Goal: Task Accomplishment & Management: Use online tool/utility

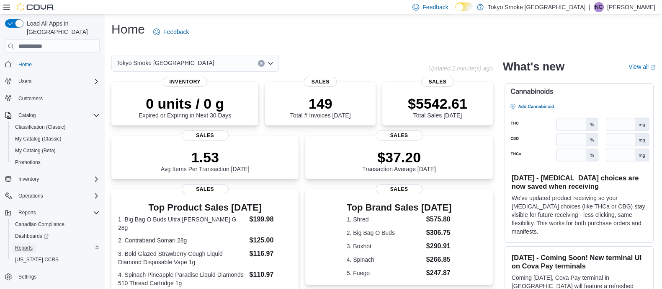
click at [19, 244] on span "Reports" at bounding box center [24, 247] width 18 height 7
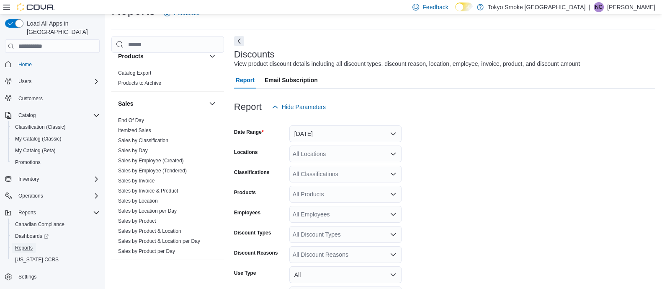
scroll to position [680, 0]
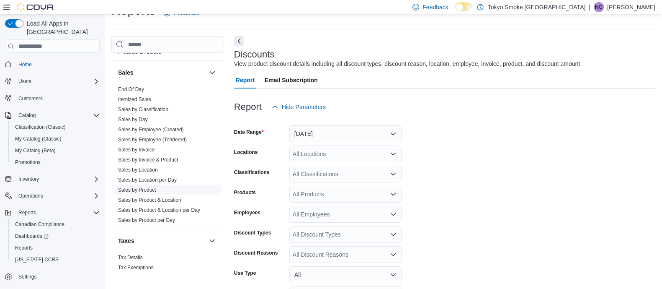
click at [131, 187] on link "Sales by Product" at bounding box center [137, 190] width 38 height 6
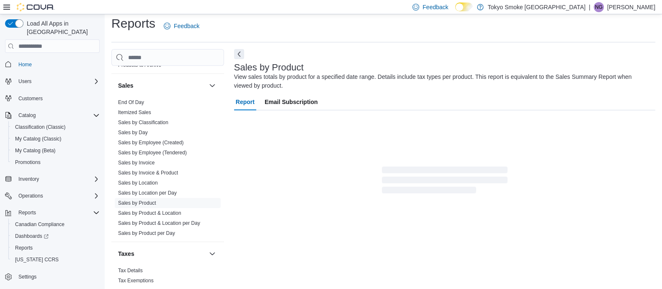
scroll to position [28, 0]
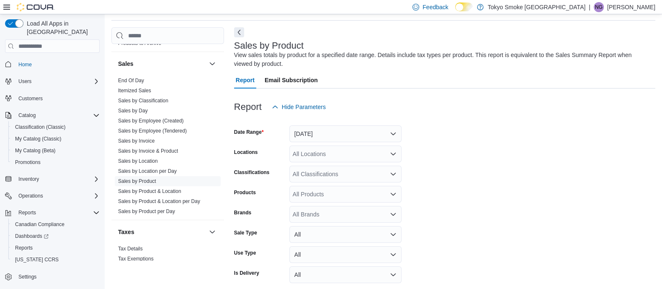
click at [365, 151] on div "All Locations" at bounding box center [346, 153] width 112 height 17
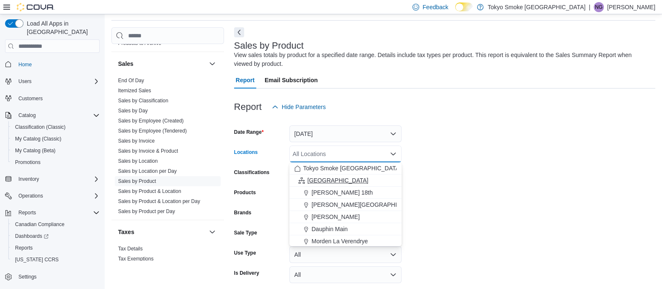
click at [319, 179] on span "Manitoba" at bounding box center [338, 180] width 61 height 8
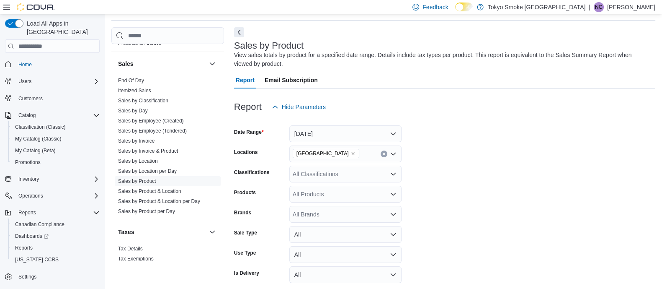
click at [504, 166] on form "Date Range Yesterday Locations Manitoba Classifications All Classifications Pro…" at bounding box center [445, 210] width 422 height 191
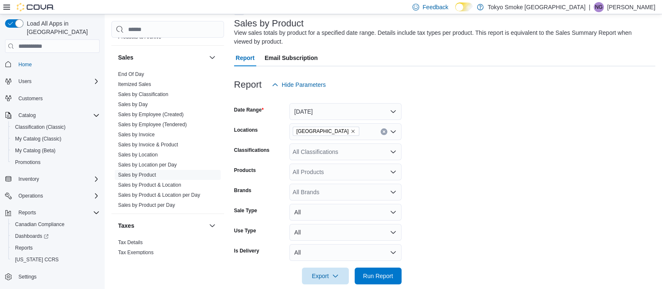
scroll to position [62, 0]
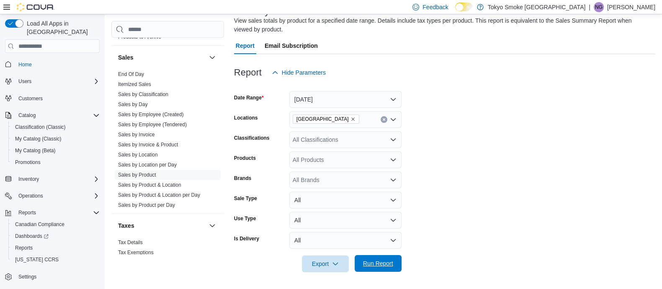
drag, startPoint x: 376, startPoint y: 261, endPoint x: 388, endPoint y: 244, distance: 21.1
click at [376, 261] on span "Run Report" at bounding box center [378, 263] width 30 height 8
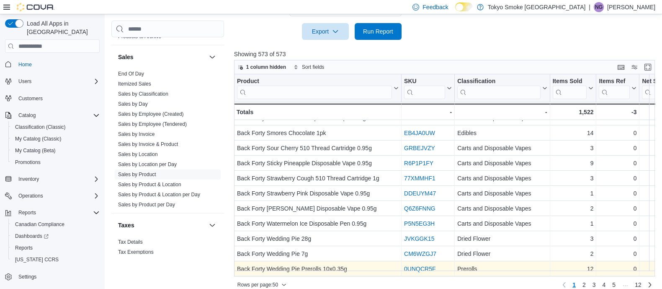
scroll to position [303, 0]
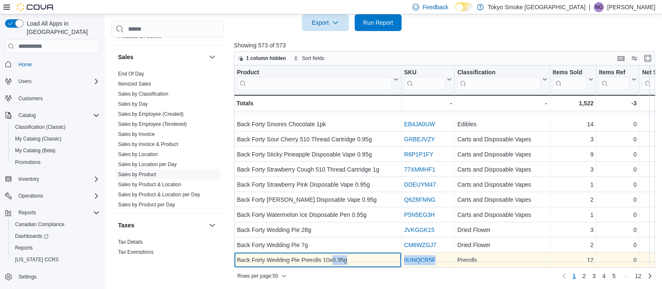
drag, startPoint x: 333, startPoint y: 261, endPoint x: 435, endPoint y: 258, distance: 101.9
click at [442, 257] on div "Back Forty Wedding Pie Prerolls 10x0.35g - Product, column 1, row 50 0UNQCR5F -…" at bounding box center [661, 260] width 854 height 15
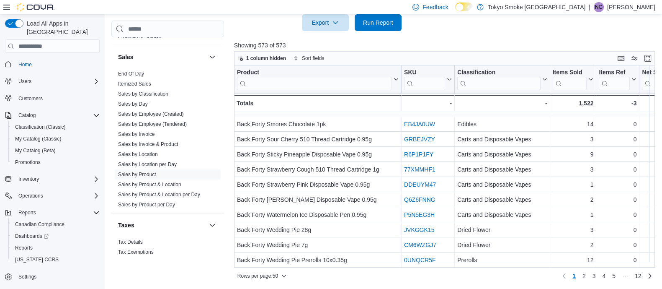
drag, startPoint x: 411, startPoint y: 277, endPoint x: 352, endPoint y: 272, distance: 59.2
click at [408, 277] on div "Rows per page : 50 Page 1 of 12 1 2 3 4 5 … 12" at bounding box center [444, 275] width 421 height 13
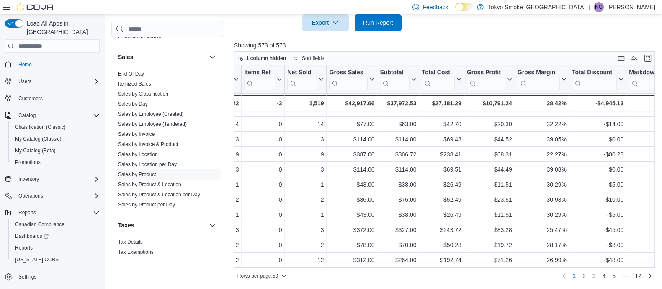
scroll to position [603, 306]
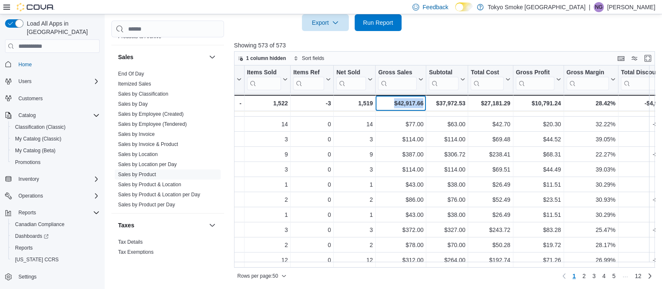
drag, startPoint x: 390, startPoint y: 103, endPoint x: 430, endPoint y: 100, distance: 39.9
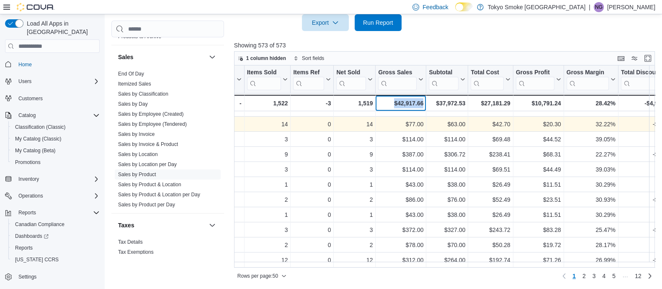
copy div "$42,917.66 - Gross Sales, column 7, row 51"
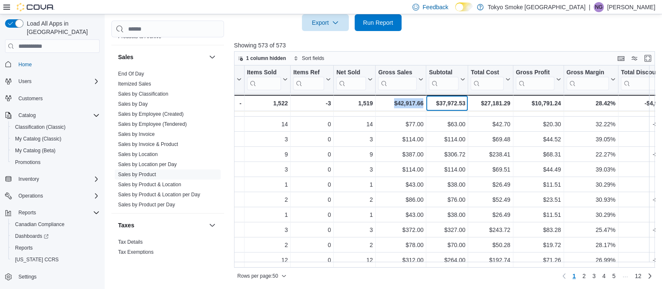
click at [434, 102] on div "$37,972.53" at bounding box center [447, 103] width 36 height 10
drag, startPoint x: 465, startPoint y: 103, endPoint x: 433, endPoint y: 103, distance: 32.3
click at [433, 103] on div "$37,972.53" at bounding box center [447, 103] width 36 height 10
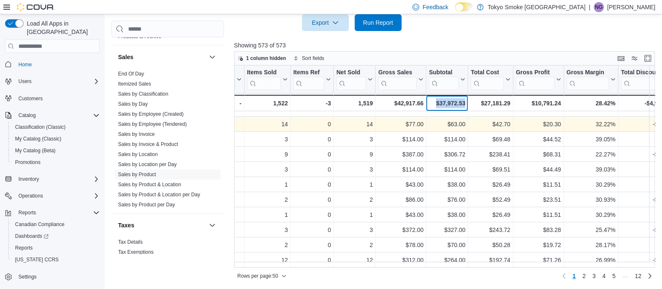
copy div "$37,972.53"
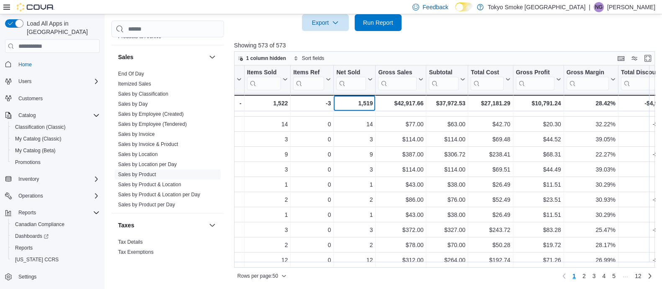
click at [352, 101] on div "1,519" at bounding box center [354, 103] width 36 height 10
drag, startPoint x: 352, startPoint y: 102, endPoint x: 375, endPoint y: 104, distance: 23.1
click at [375, 104] on div "1,519 - Net Sold, column 6, row 51" at bounding box center [355, 103] width 42 height 16
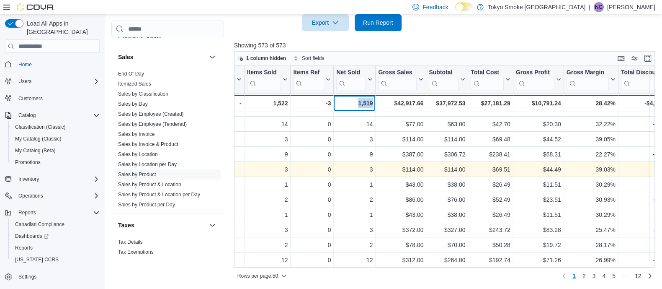
copy div "1,519"
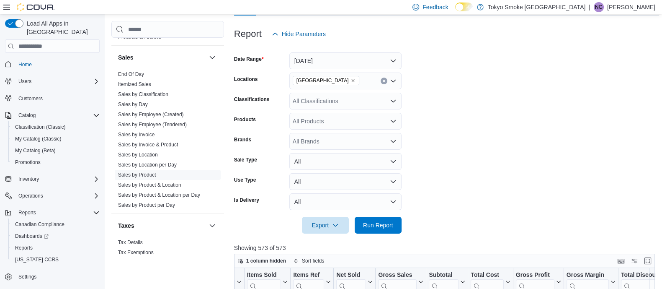
scroll to position [0, 0]
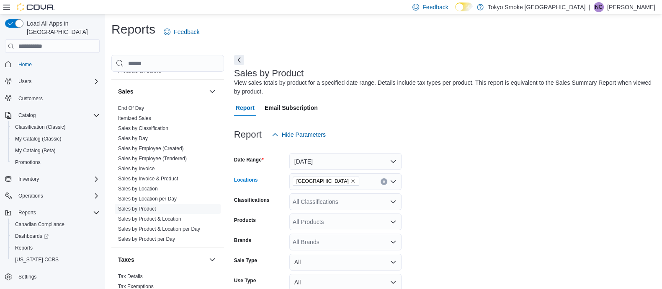
click at [351, 181] on icon "Remove Manitoba from selection in this group" at bounding box center [353, 180] width 5 height 5
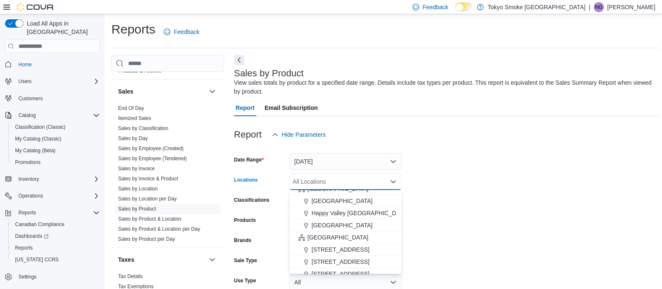
scroll to position [157, 0]
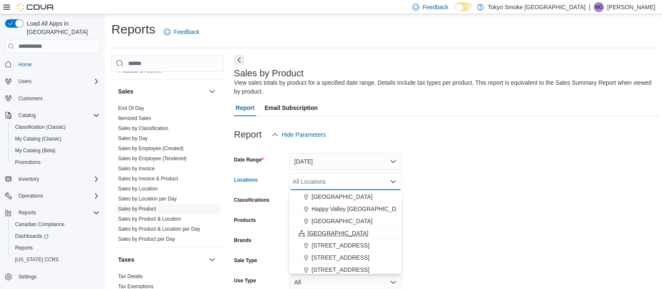
click at [320, 232] on span "Ontario" at bounding box center [338, 233] width 61 height 8
click at [490, 198] on form "Date Range Yesterday Locations Ontario Combo box. Selected. Ontario. Press Back…" at bounding box center [446, 238] width 425 height 191
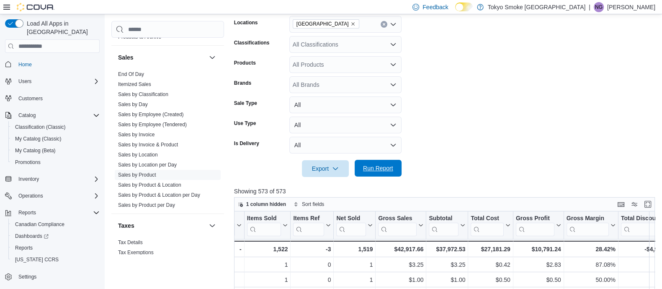
click at [374, 167] on span "Run Report" at bounding box center [378, 168] width 30 height 8
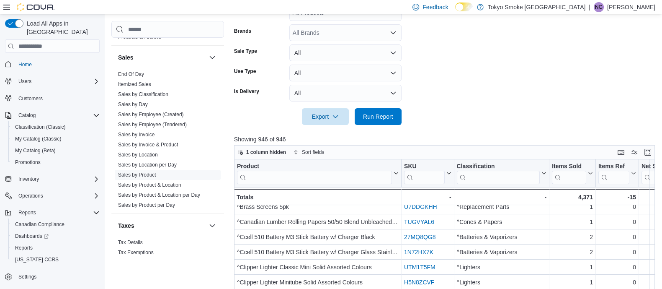
scroll to position [52, 0]
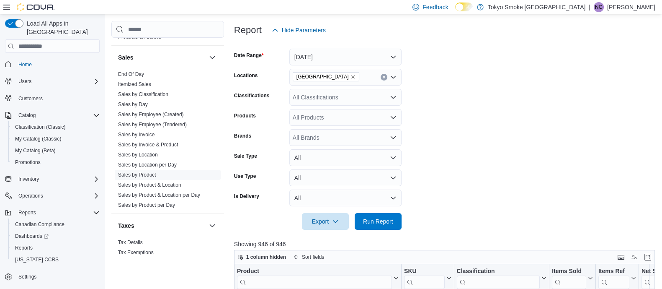
click at [512, 129] on form "Date Range Yesterday Locations Ontario Classifications All Classifications Prod…" at bounding box center [446, 134] width 425 height 191
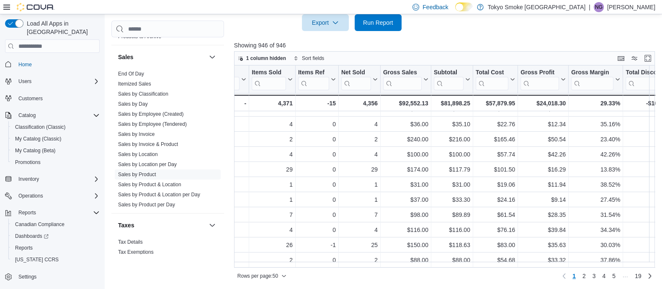
scroll to position [603, 302]
drag, startPoint x: 420, startPoint y: 102, endPoint x: 431, endPoint y: 103, distance: 11.0
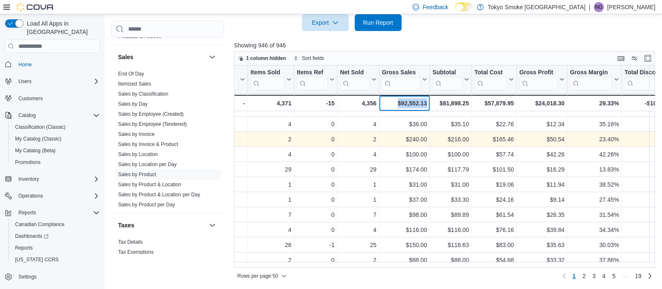
copy div "$92,552.13 - Gross Sales, column 7, row 51"
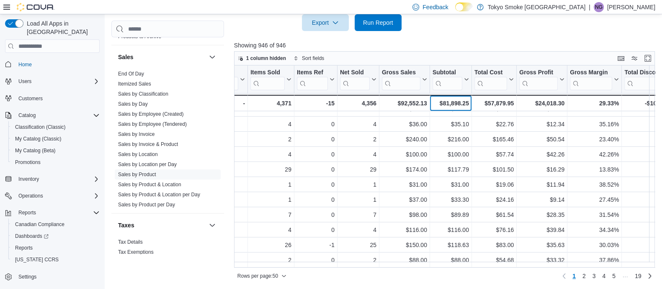
click at [453, 103] on div "$81,898.25" at bounding box center [451, 103] width 36 height 10
drag, startPoint x: 468, startPoint y: 101, endPoint x: 436, endPoint y: 103, distance: 32.7
click at [436, 103] on div "$81,898.25" at bounding box center [451, 103] width 36 height 10
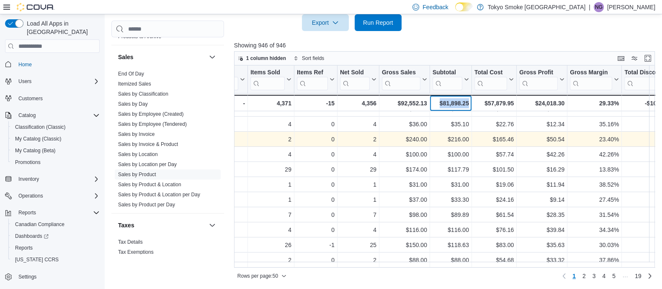
copy div "$81,898.25"
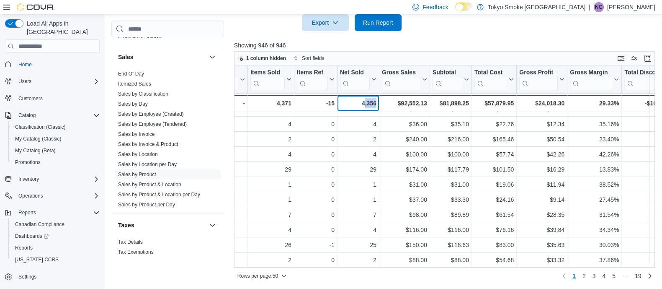
drag, startPoint x: 363, startPoint y: 101, endPoint x: 383, endPoint y: 102, distance: 20.1
click at [345, 106] on div "4,356" at bounding box center [358, 103] width 36 height 10
drag, startPoint x: 362, startPoint y: 101, endPoint x: 384, endPoint y: 103, distance: 21.4
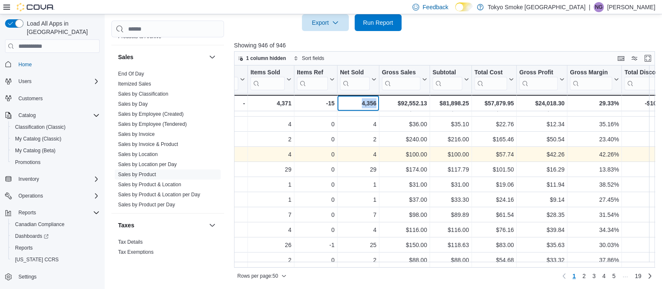
copy div "4,356 - Net Sold, column 6, row 51"
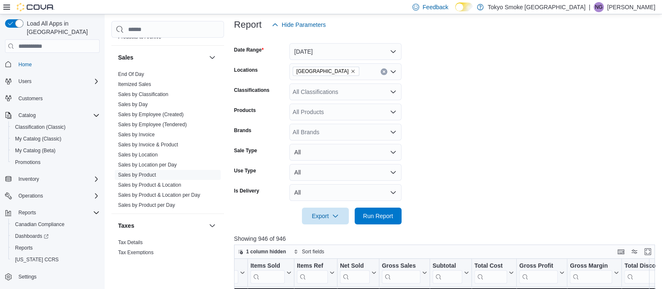
scroll to position [93, 0]
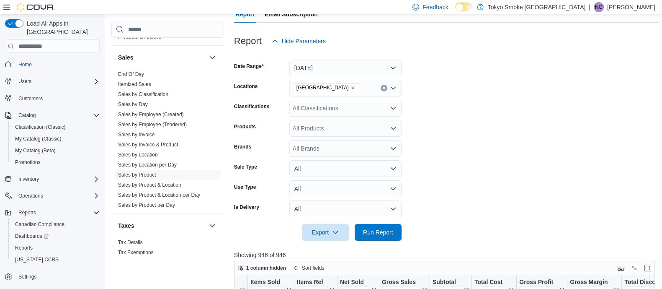
click at [240, 41] on h3 "Report" at bounding box center [248, 41] width 28 height 10
click at [269, 102] on div "Classifications" at bounding box center [260, 108] width 52 height 17
click at [380, 205] on button "All" at bounding box center [346, 208] width 112 height 17
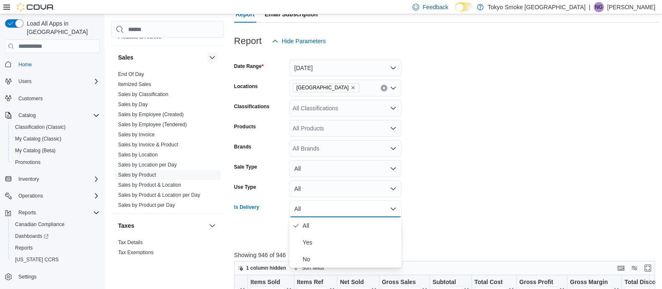
drag, startPoint x: 209, startPoint y: 31, endPoint x: 205, endPoint y: 0, distance: 31.7
click at [209, 20] on div "Cash Management Cash Management Cash Out Details Compliance OCS Transaction Sub…" at bounding box center [385, 226] width 548 height 530
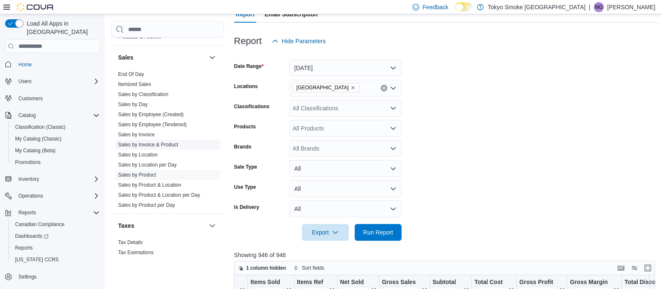
click at [115, 140] on span "Sales by Invoice & Product" at bounding box center [168, 145] width 106 height 10
click at [521, 140] on form "Date Range Yesterday Locations Ontario Classifications All Classifications Prod…" at bounding box center [446, 144] width 425 height 191
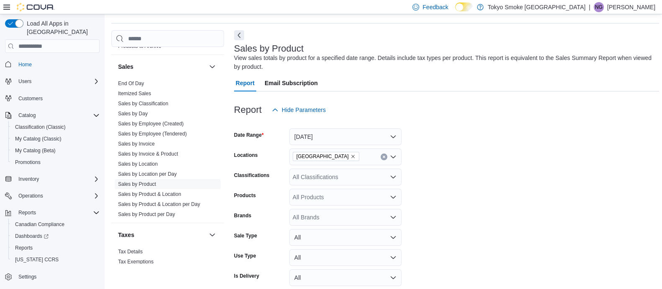
scroll to position [0, 0]
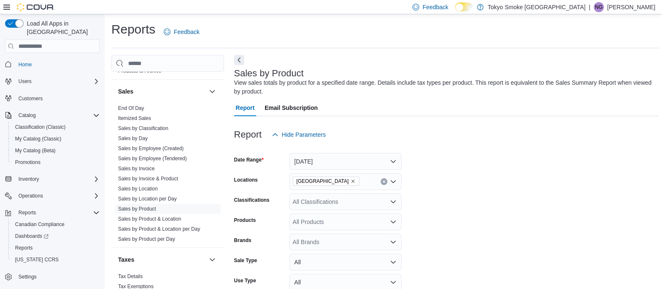
click at [385, 182] on icon "Clear input" at bounding box center [384, 182] width 2 height 2
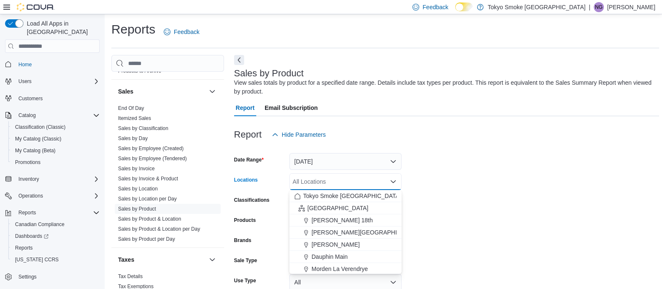
click at [341, 180] on div "All Locations" at bounding box center [346, 181] width 112 height 17
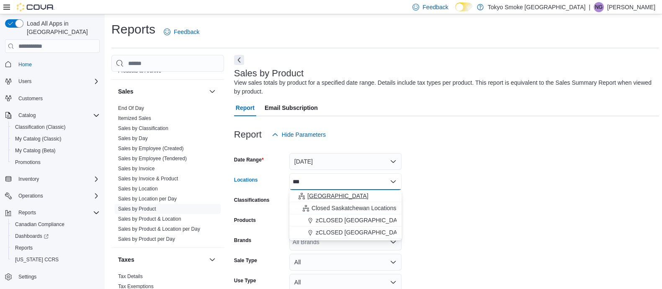
type input "***"
click at [332, 196] on span "Saskatchewan" at bounding box center [338, 195] width 61 height 8
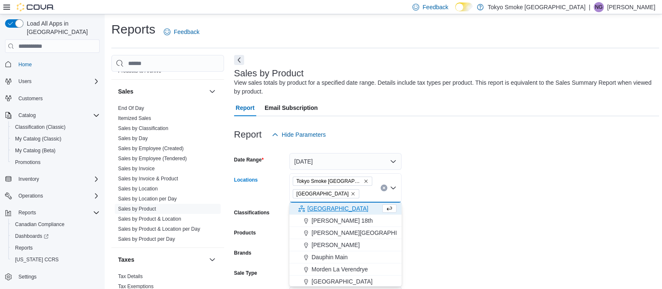
click at [352, 181] on span "Tokyo Smoke [GEOGRAPHIC_DATA]" at bounding box center [333, 180] width 80 height 9
click at [364, 181] on icon "Remove Tokyo Smoke Canada from selection in this group" at bounding box center [366, 180] width 5 height 5
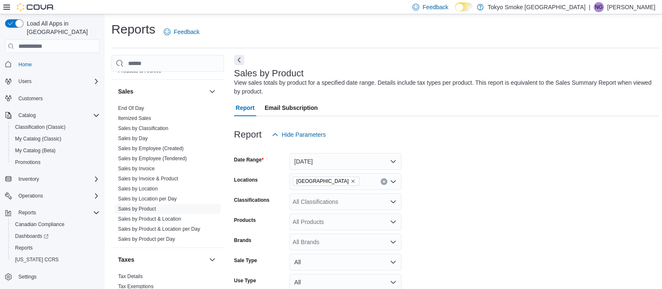
click at [519, 167] on form "Date Range Yesterday Locations Saskatchewan Classifications All Classifications…" at bounding box center [446, 238] width 425 height 191
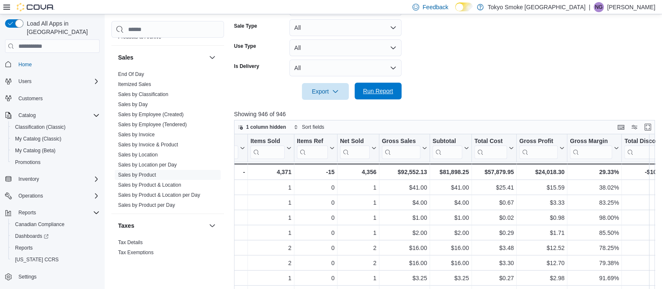
scroll to position [198, 0]
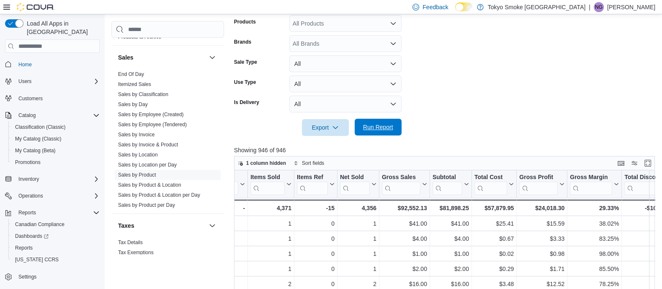
click at [372, 126] on span "Run Report" at bounding box center [378, 127] width 30 height 8
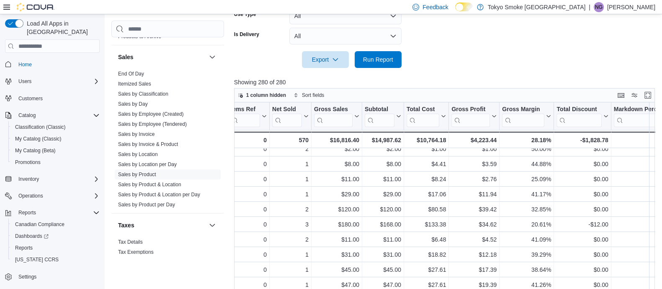
scroll to position [251, 0]
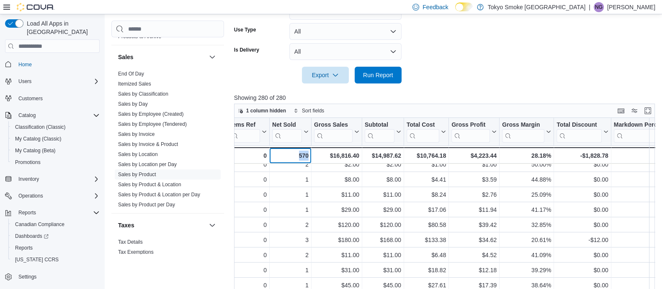
drag, startPoint x: 293, startPoint y: 153, endPoint x: 315, endPoint y: 154, distance: 21.8
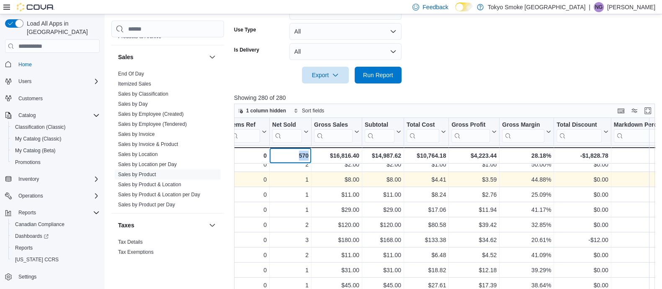
copy div "570 - Net Sold, column 6, row 51"
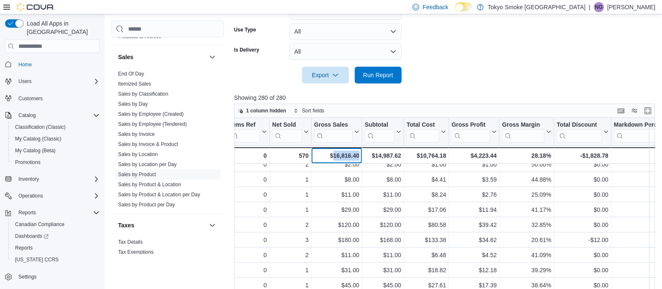
drag, startPoint x: 333, startPoint y: 154, endPoint x: 362, endPoint y: 155, distance: 29.3
copy div "16,816.40 - Gross Sales, column 7, row 51"
drag, startPoint x: 373, startPoint y: 153, endPoint x: 405, endPoint y: 152, distance: 31.9
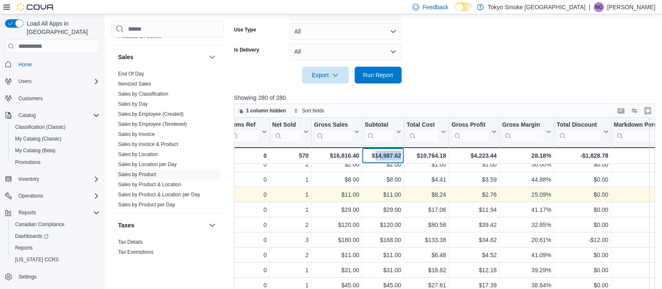
copy div "14,987.62 - Subtotal, column 8, row 51"
